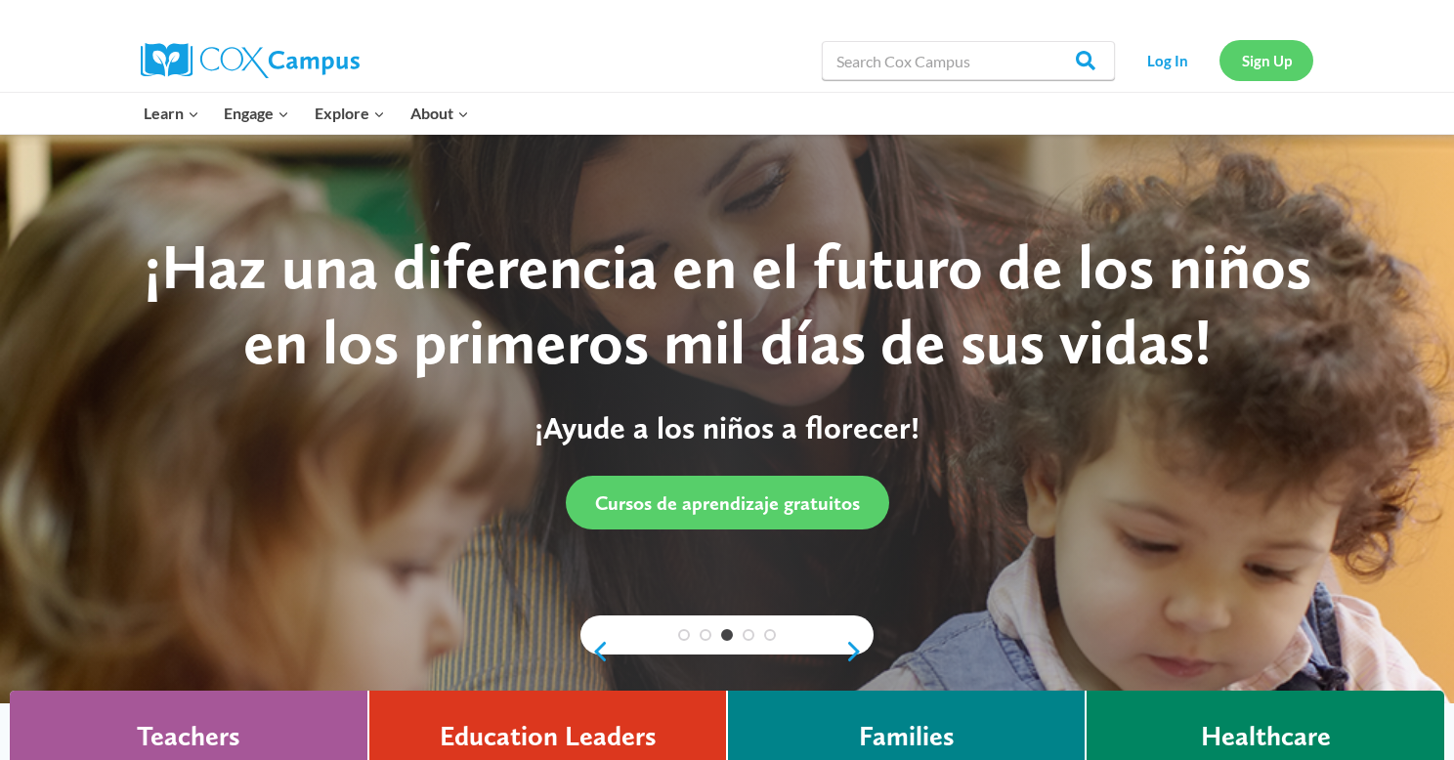
click at [1244, 62] on link "Sign Up" at bounding box center [1266, 60] width 94 height 40
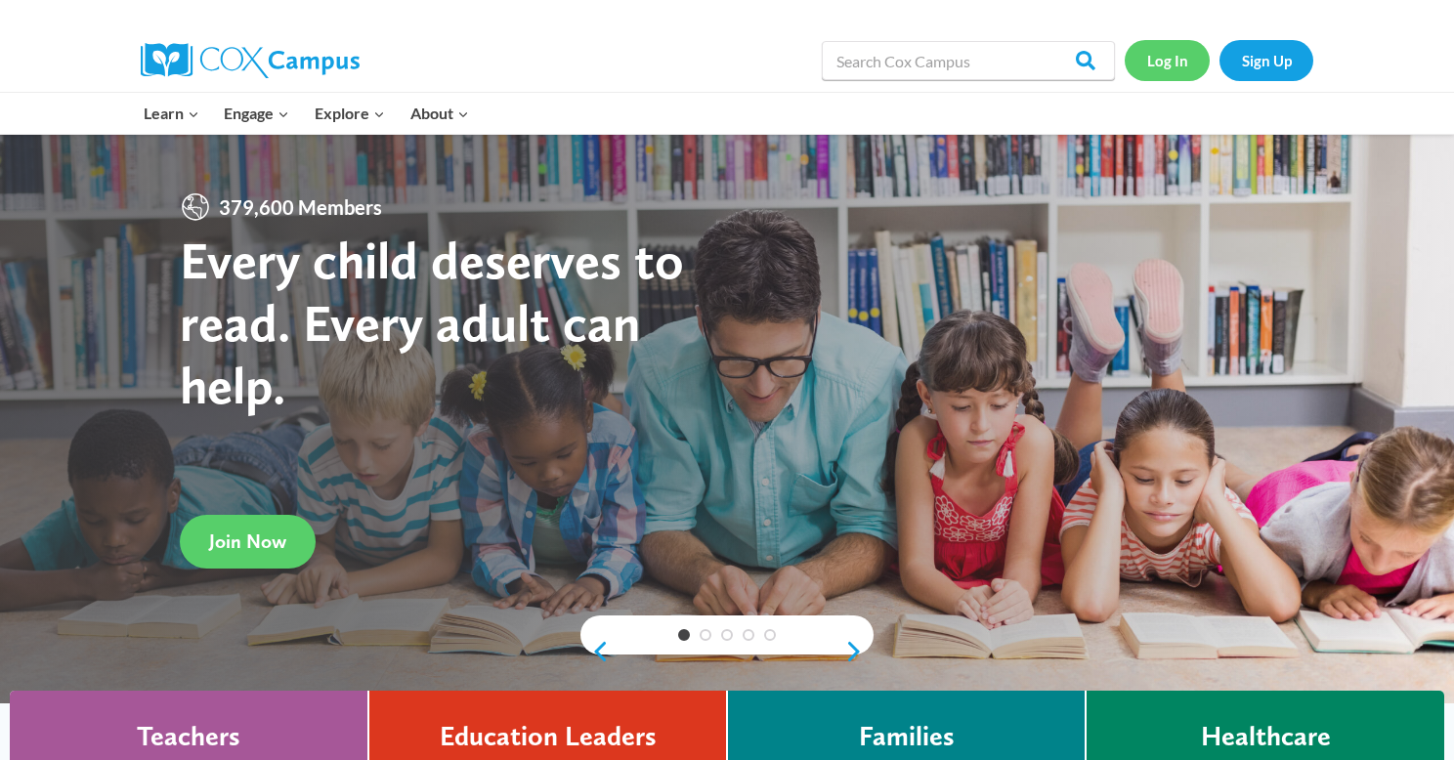
click at [1165, 63] on link "Log In" at bounding box center [1166, 60] width 85 height 40
